Goal: Check status: Check status

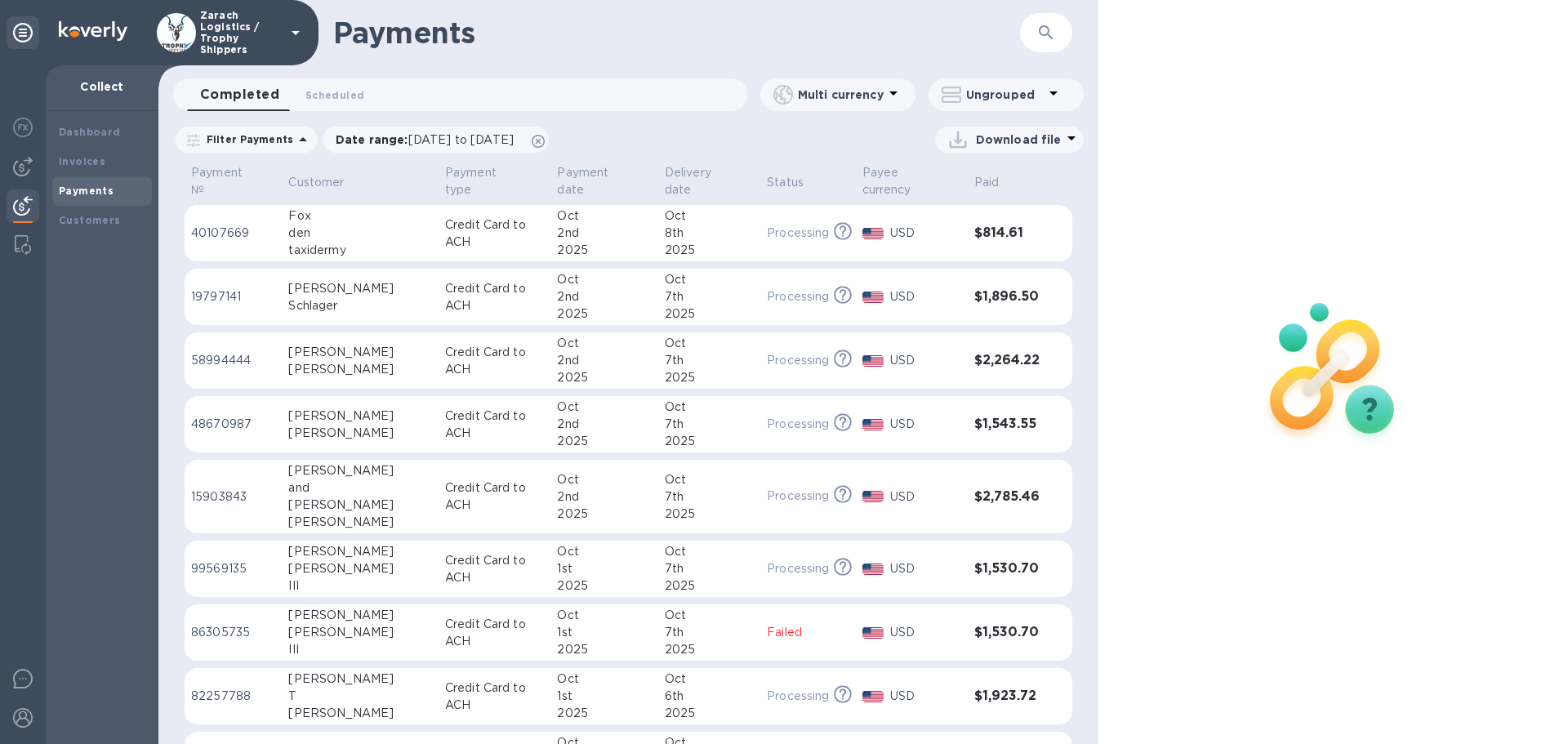
click at [219, 288] on p "19797141" at bounding box center [233, 296] width 84 height 17
click at [218, 352] on p "58994444" at bounding box center [233, 360] width 84 height 17
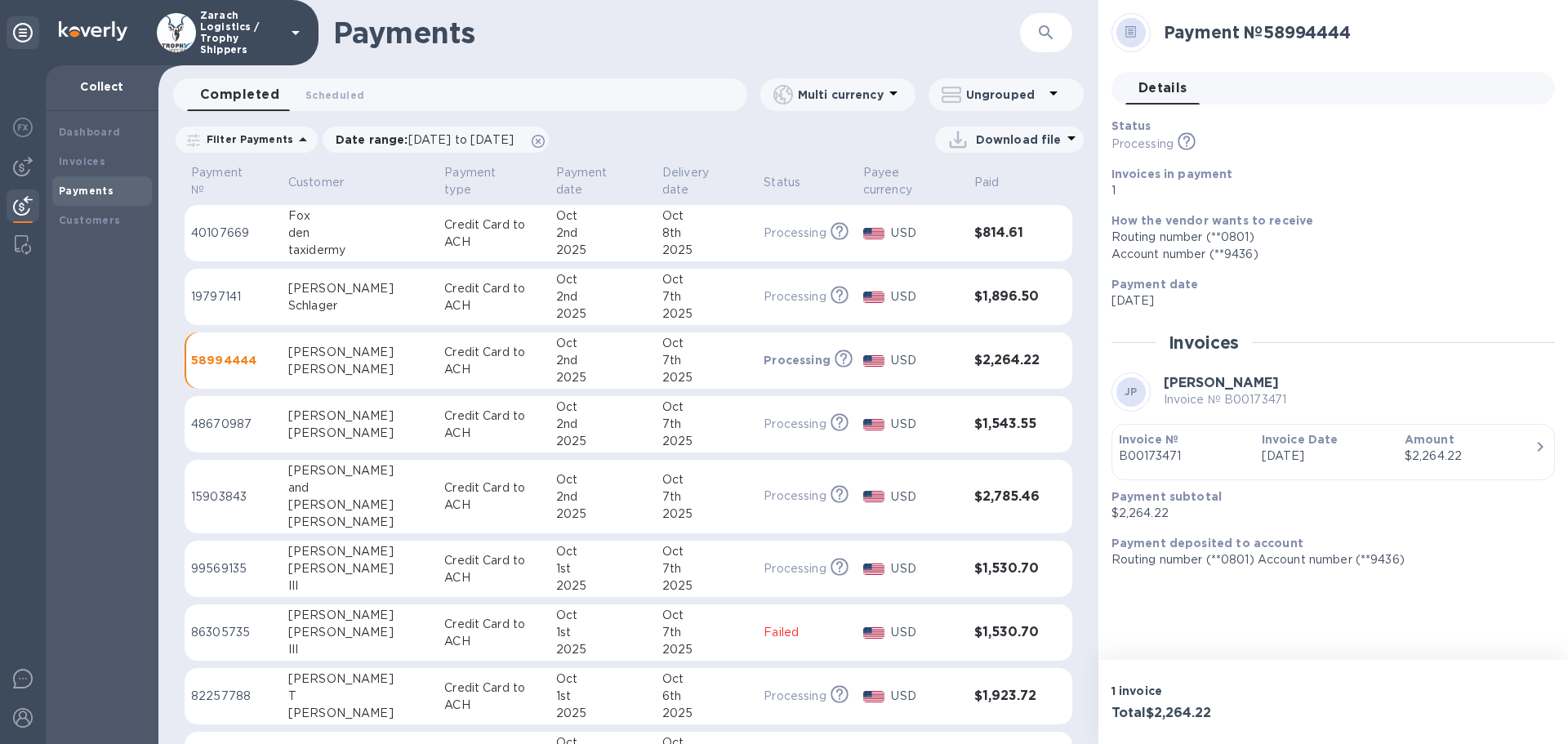
click at [215, 224] on p "40107669" at bounding box center [233, 232] width 84 height 17
